Goal: Browse casually: Explore the website without a specific task or goal

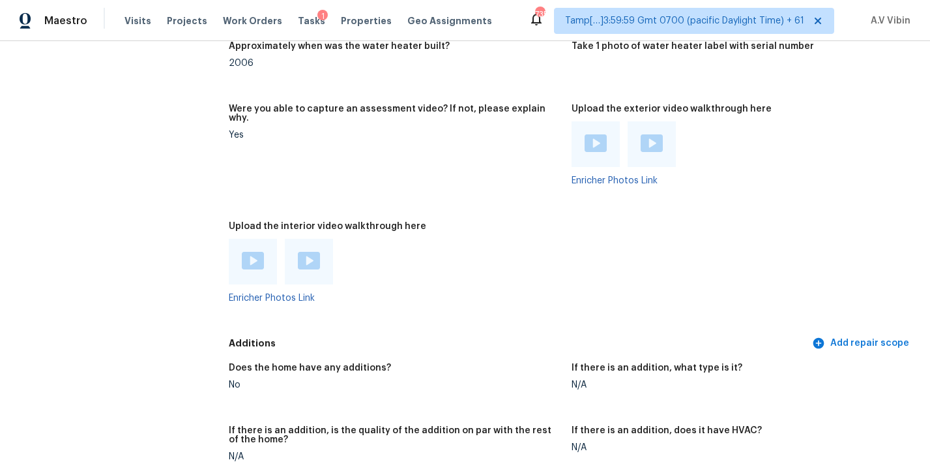
scroll to position [2884, 0]
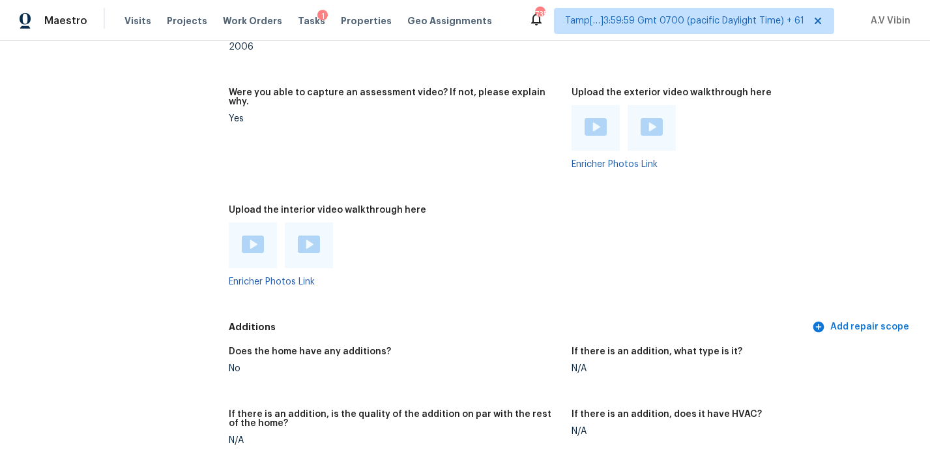
click at [256, 235] on img at bounding box center [253, 244] width 22 height 18
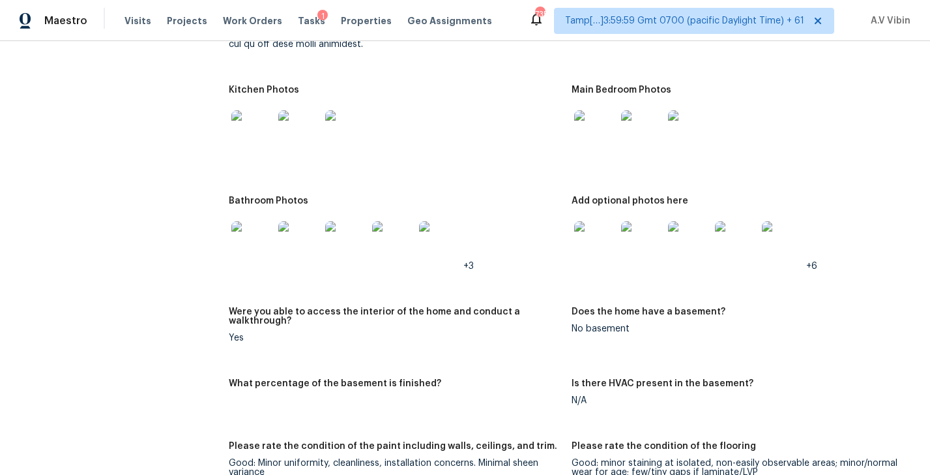
scroll to position [1946, 0]
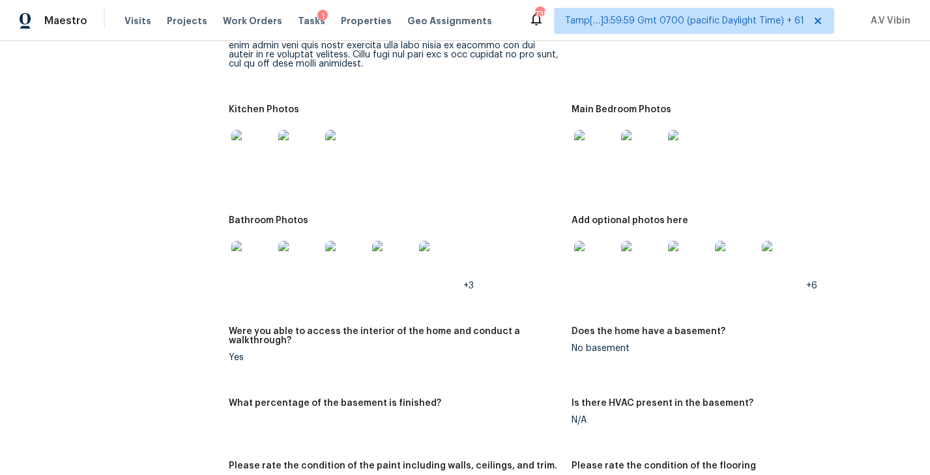
click at [591, 254] on img at bounding box center [595, 262] width 42 height 42
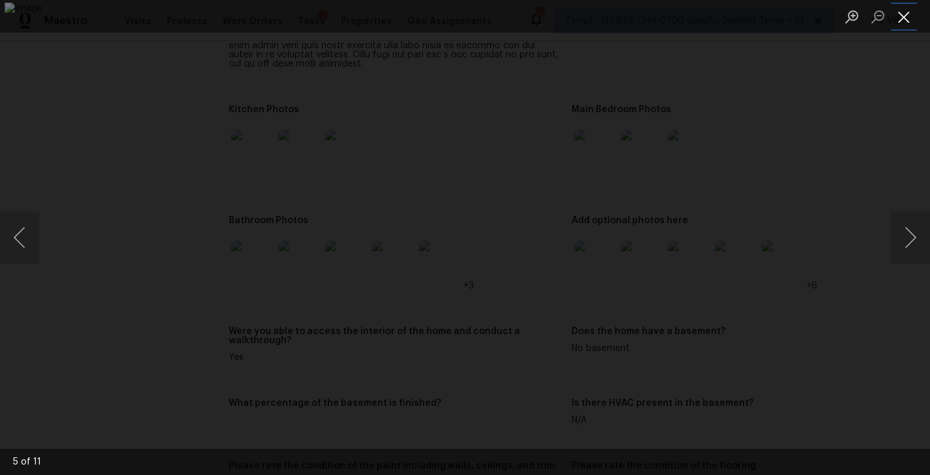
click at [900, 22] on button "Close lightbox" at bounding box center [904, 16] width 26 height 23
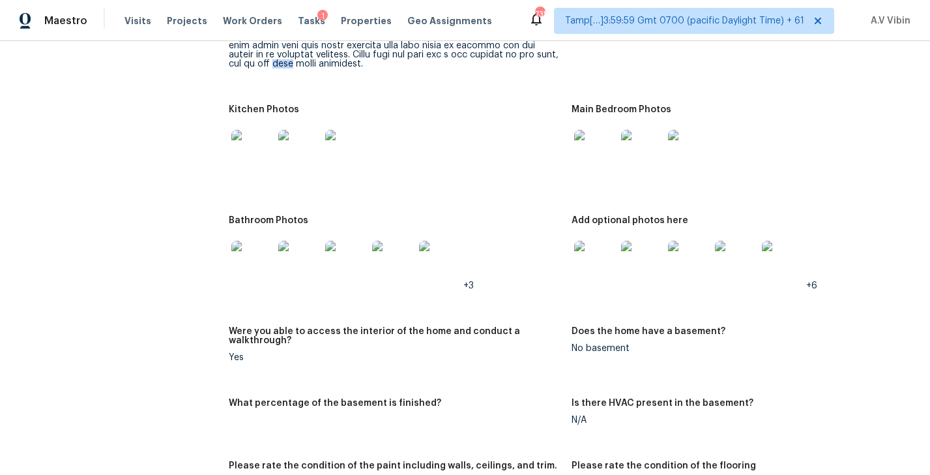
click at [252, 241] on img at bounding box center [252, 262] width 42 height 42
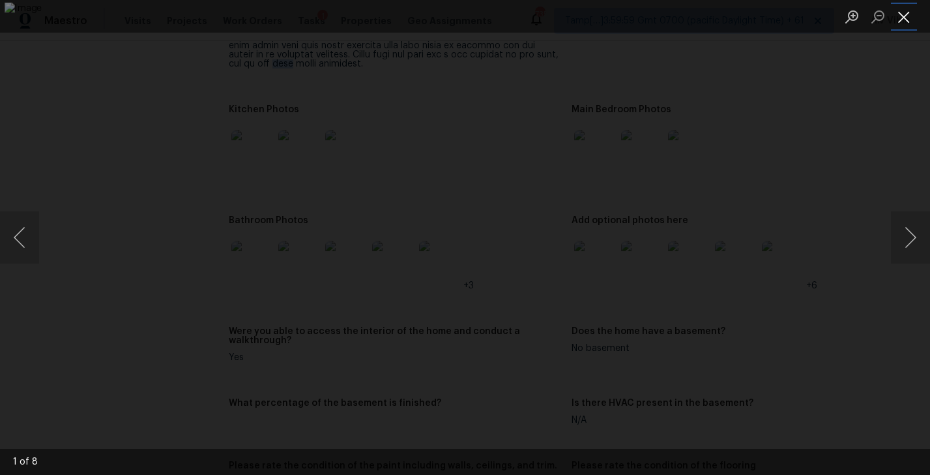
click at [905, 8] on button "Close lightbox" at bounding box center [904, 16] width 26 height 23
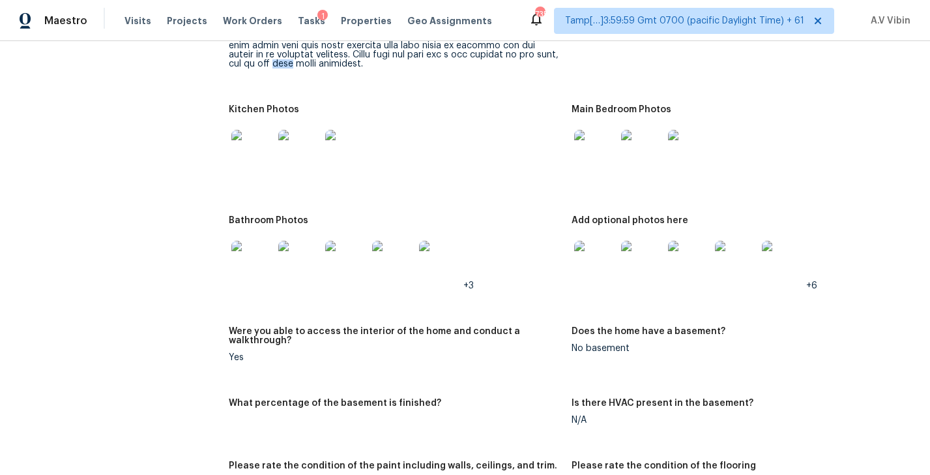
click at [581, 241] on img at bounding box center [595, 262] width 42 height 42
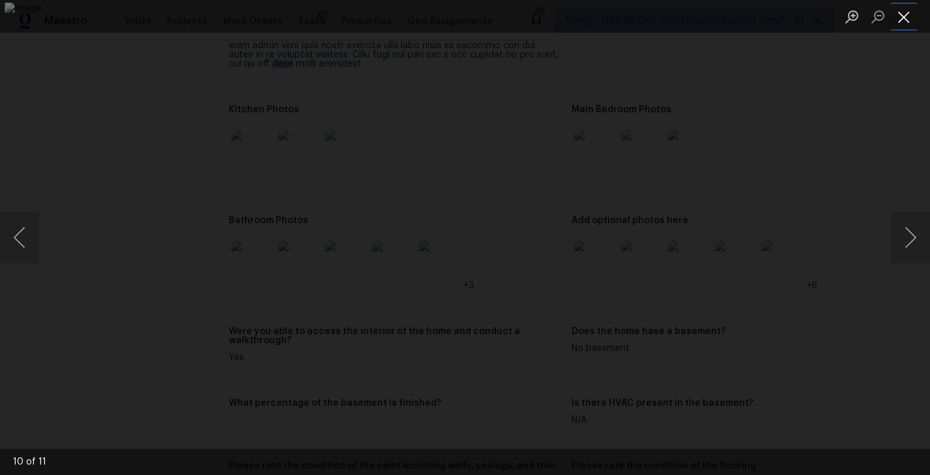
click at [903, 14] on button "Close lightbox" at bounding box center [904, 16] width 26 height 23
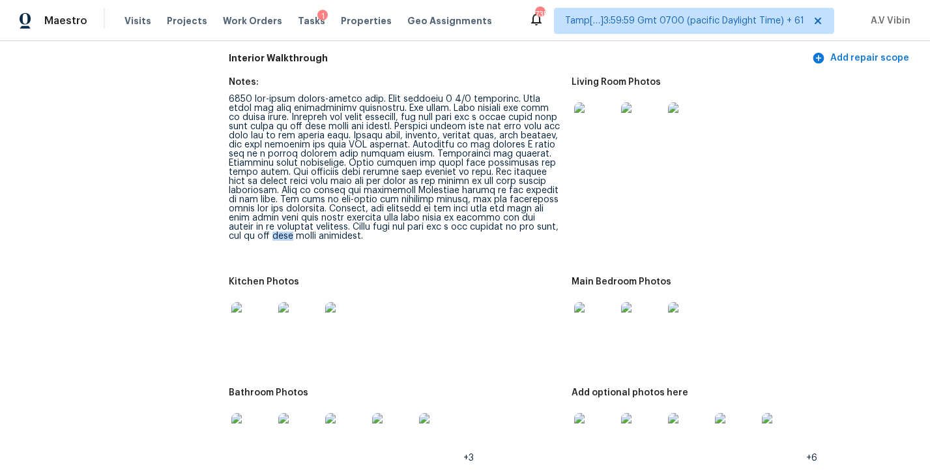
scroll to position [1699, 0]
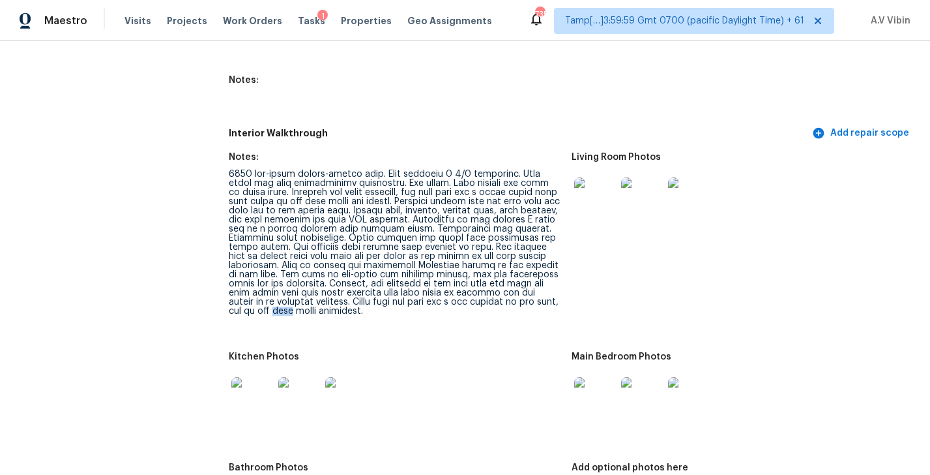
click at [601, 177] on img at bounding box center [595, 198] width 42 height 42
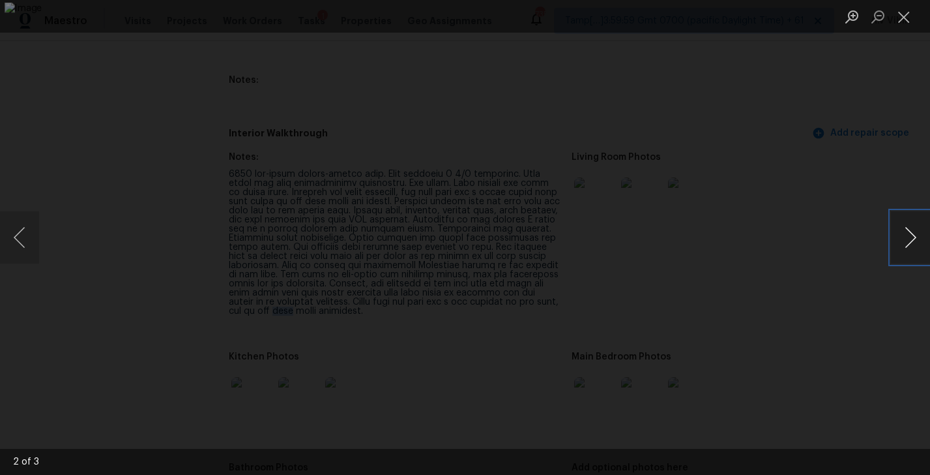
click at [907, 236] on button "Next image" at bounding box center [910, 237] width 39 height 52
click at [911, 235] on button "Next image" at bounding box center [910, 237] width 39 height 52
click at [901, 28] on li "Lightbox" at bounding box center [904, 16] width 26 height 33
click at [905, 18] on button "Close lightbox" at bounding box center [904, 16] width 26 height 23
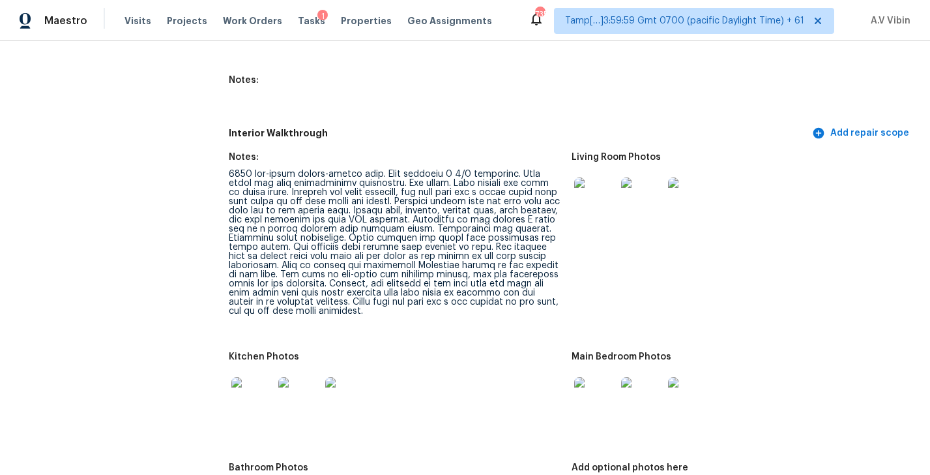
click at [264, 377] on img at bounding box center [252, 398] width 42 height 42
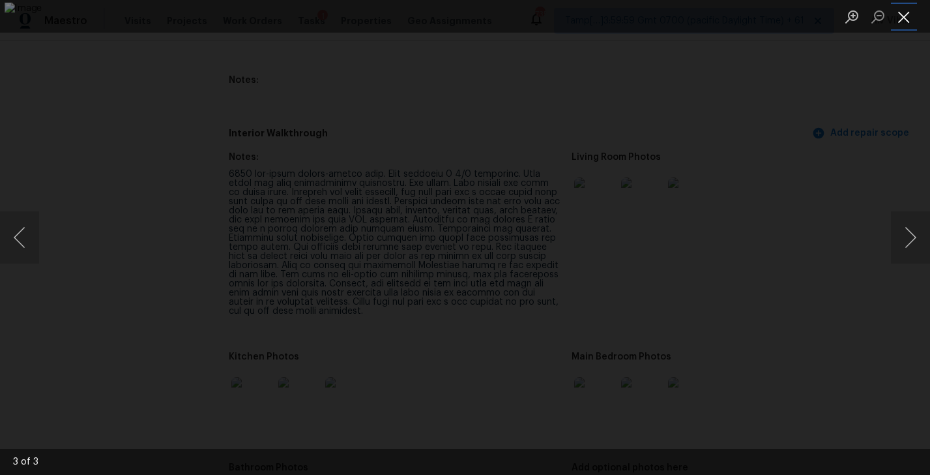
click at [905, 20] on button "Close lightbox" at bounding box center [904, 16] width 26 height 23
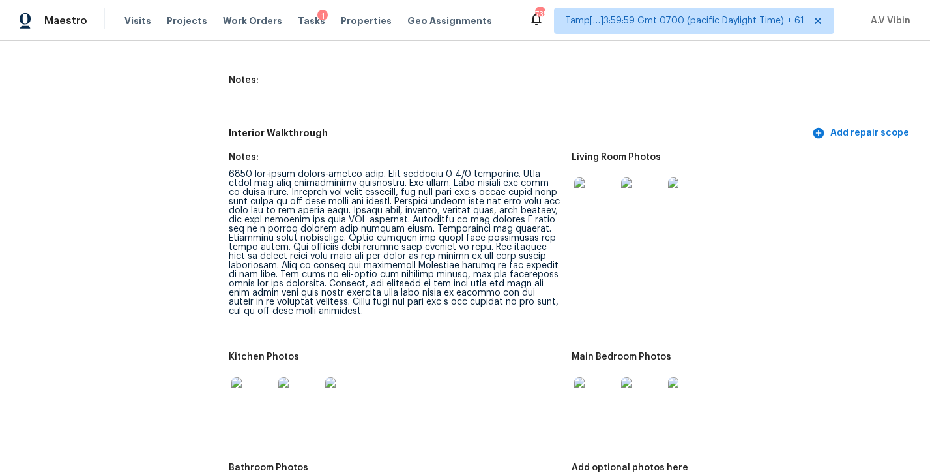
click at [591, 383] on img at bounding box center [595, 398] width 42 height 42
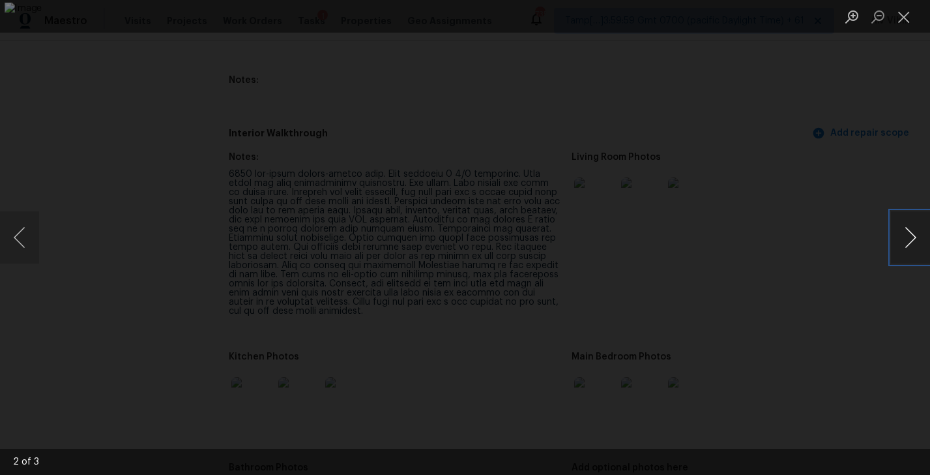
click at [904, 229] on button "Next image" at bounding box center [910, 237] width 39 height 52
click at [899, 14] on button "Close lightbox" at bounding box center [904, 16] width 26 height 23
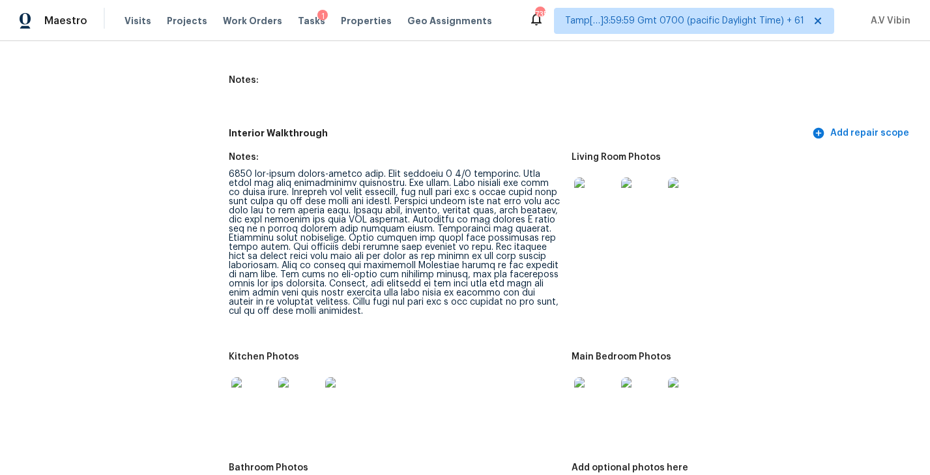
scroll to position [1960, 0]
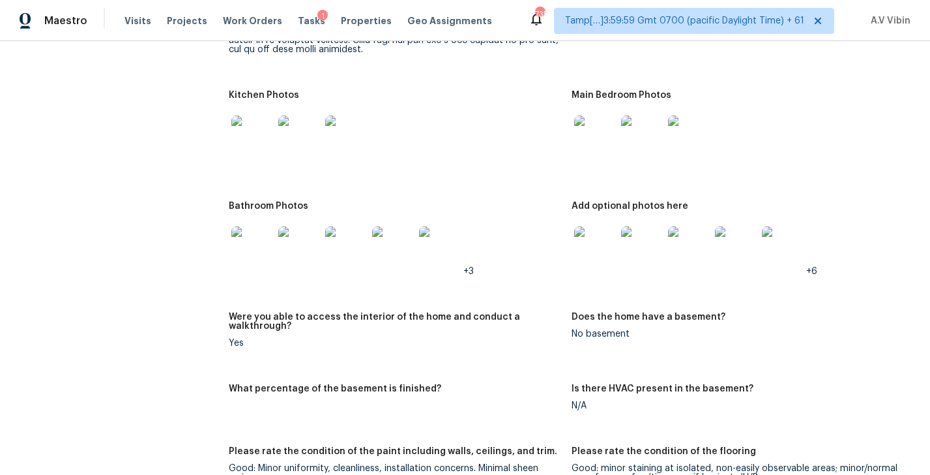
click at [594, 226] on img at bounding box center [595, 247] width 42 height 42
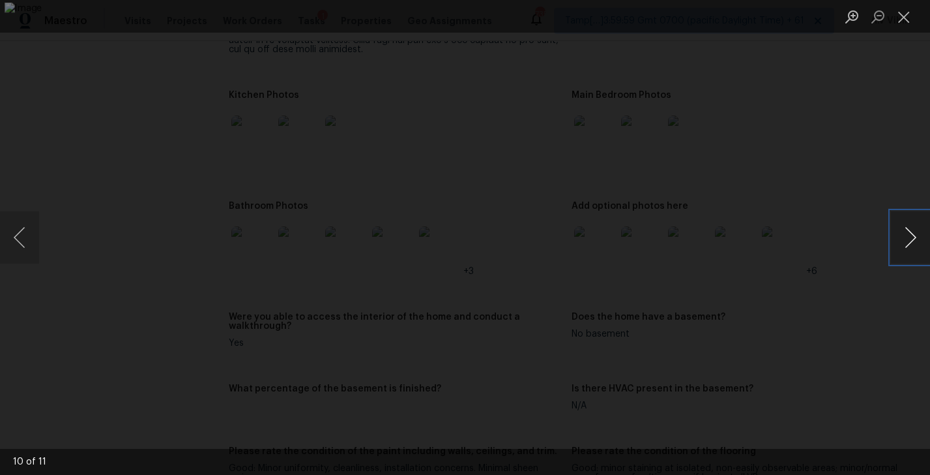
click at [895, 237] on button "Next image" at bounding box center [910, 237] width 39 height 52
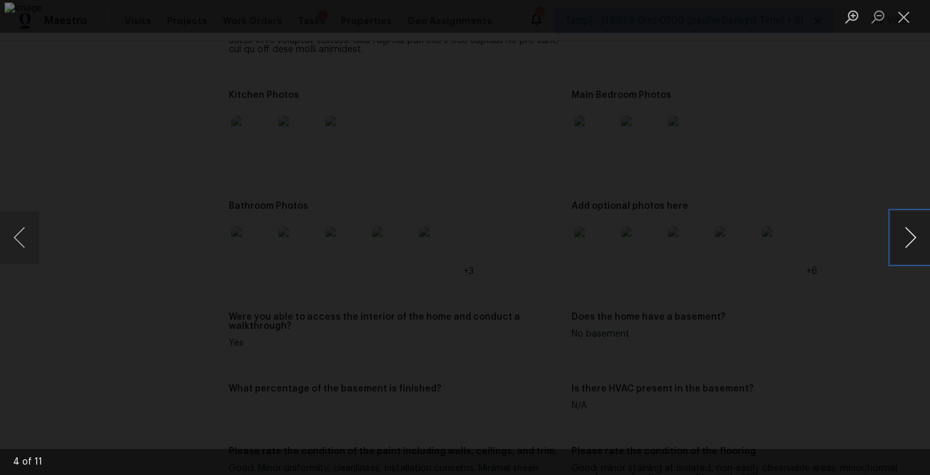
click at [895, 237] on button "Next image" at bounding box center [910, 237] width 39 height 52
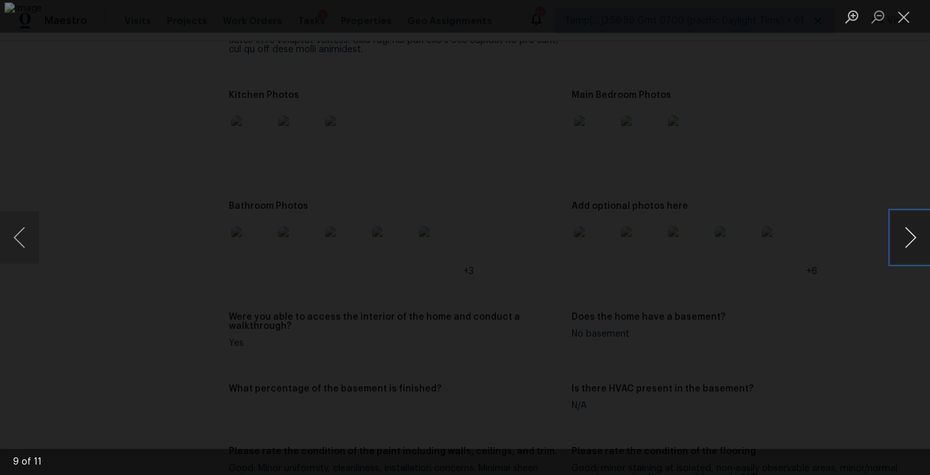
click at [895, 237] on button "Next image" at bounding box center [910, 237] width 39 height 52
click at [906, 19] on button "Close lightbox" at bounding box center [904, 16] width 26 height 23
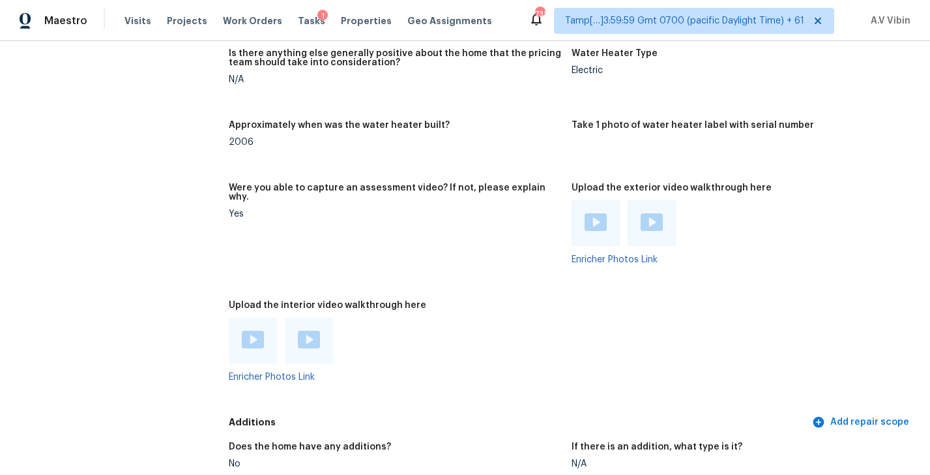
scroll to position [2752, 0]
